Goal: Transaction & Acquisition: Subscribe to service/newsletter

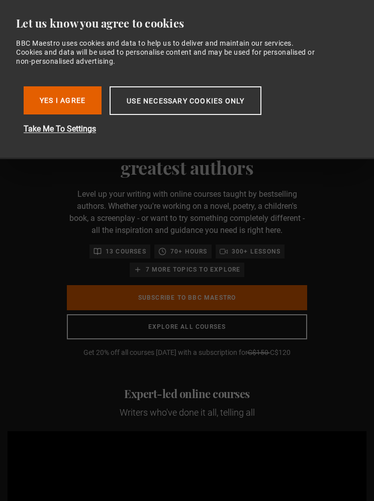
click at [67, 103] on button "Yes I Agree" at bounding box center [63, 100] width 78 height 28
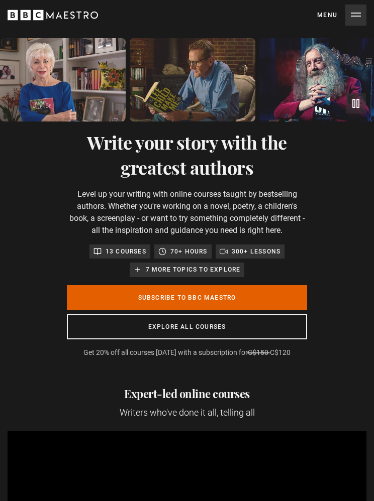
scroll to position [0, 183]
click at [242, 326] on link "Explore all courses" at bounding box center [187, 327] width 240 height 26
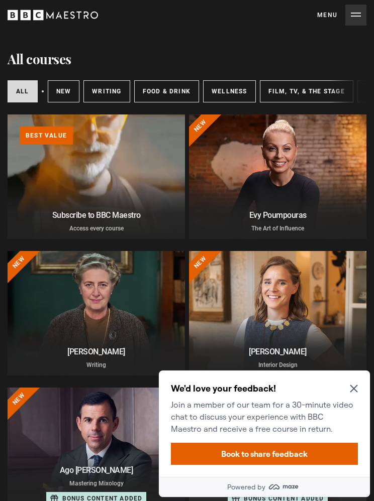
click at [107, 95] on link "Writing" at bounding box center [106, 91] width 46 height 22
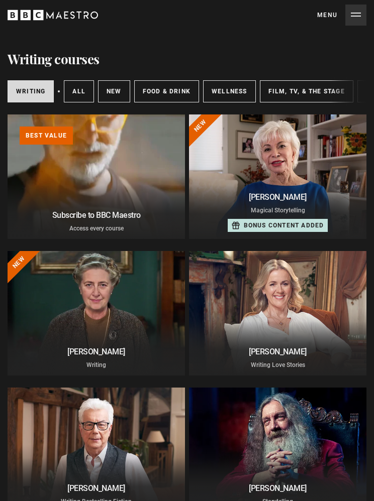
click at [8, 114] on link "Learn more about BBC Maestro" at bounding box center [8, 114] width 0 height 0
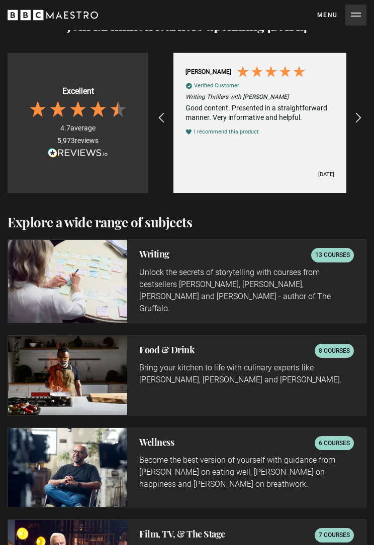
scroll to position [1569, 0]
click at [331, 251] on p "13 courses" at bounding box center [332, 256] width 35 height 10
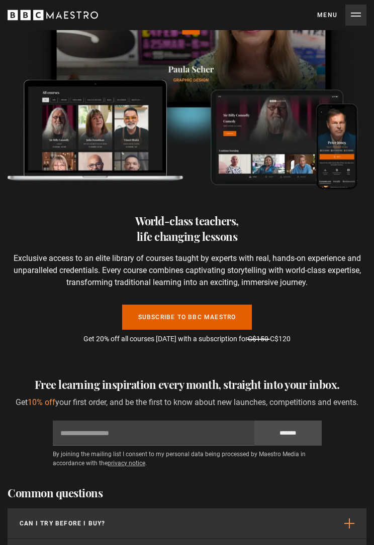
scroll to position [2607, 0]
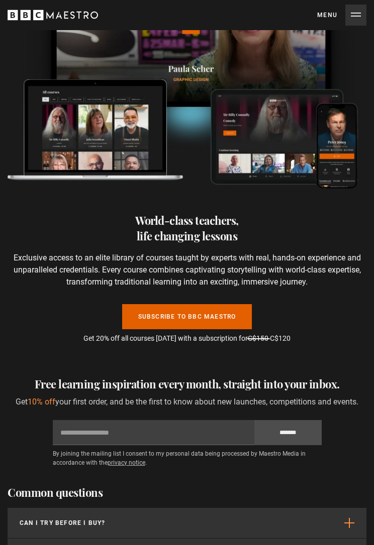
click at [223, 307] on link "Subscribe to BBC Maestro" at bounding box center [187, 316] width 130 height 25
